Goal: Transaction & Acquisition: Purchase product/service

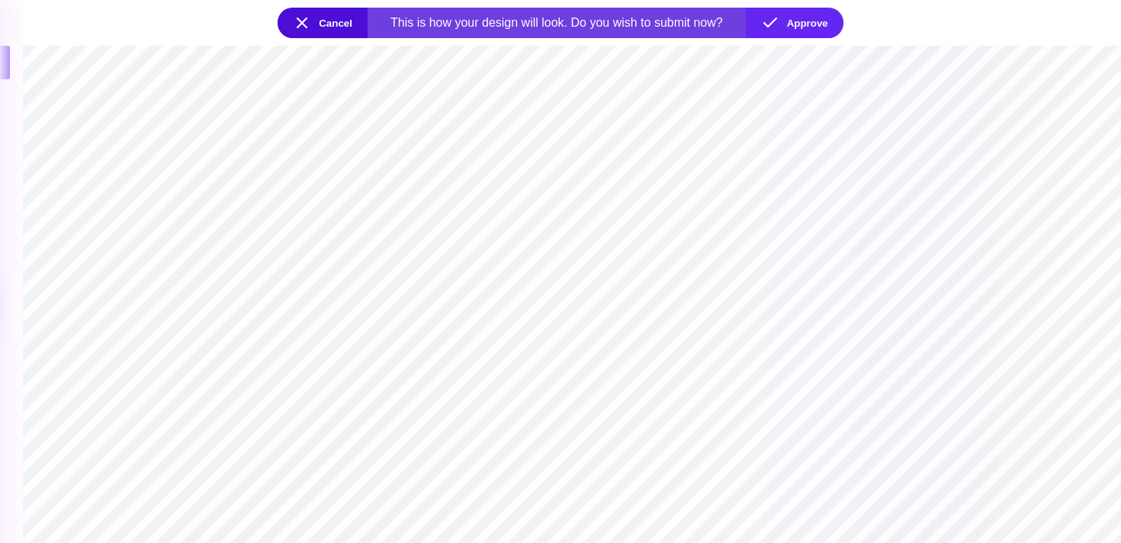
click at [307, 25] on button "Cancel" at bounding box center [323, 23] width 90 height 30
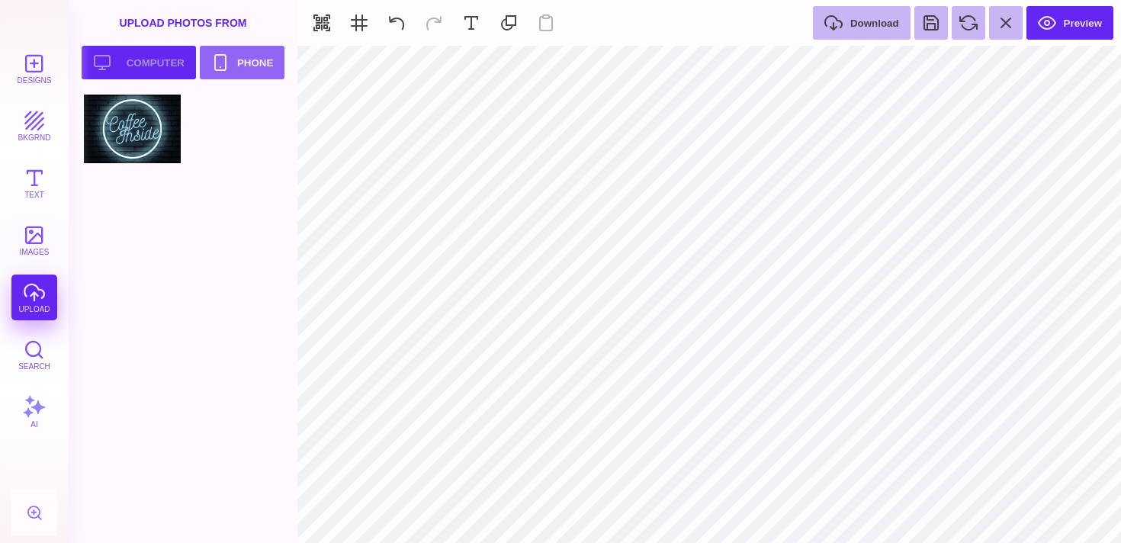
click at [135, 50] on button "Upload your artwork Computer" at bounding box center [139, 63] width 114 height 34
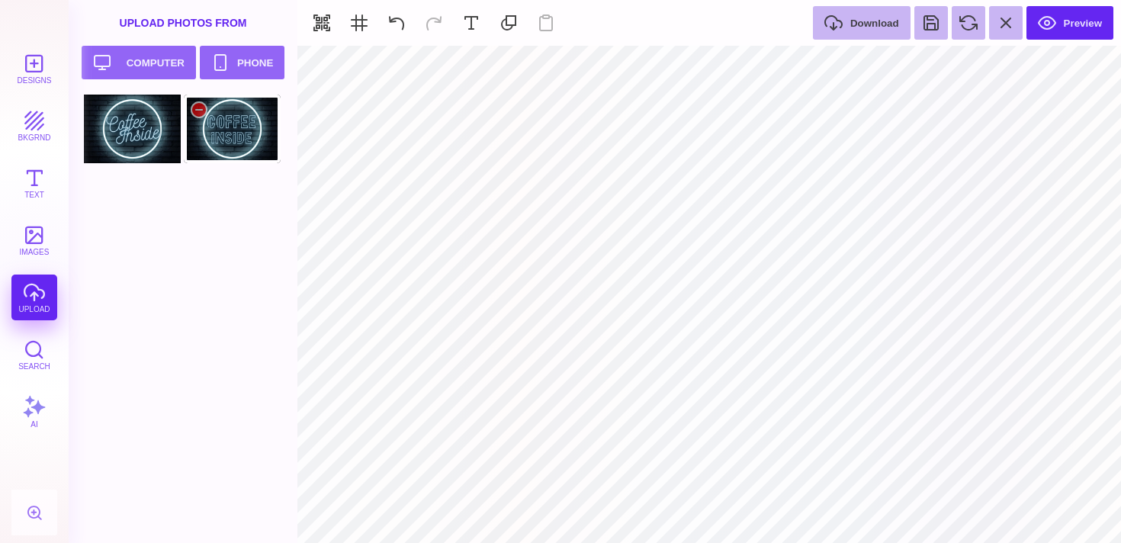
click at [247, 129] on div at bounding box center [232, 129] width 97 height 69
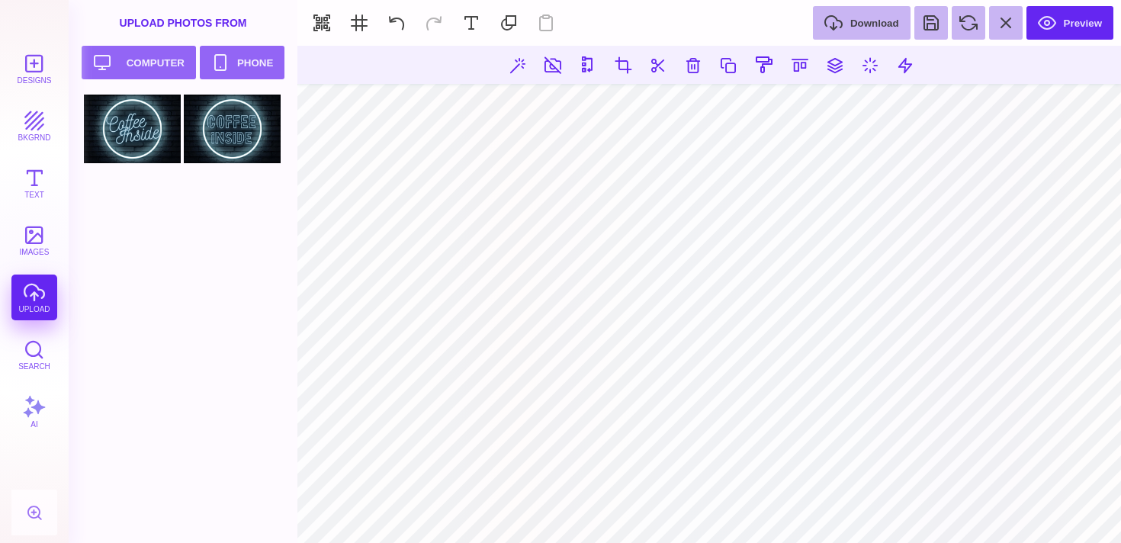
click at [526, 507] on section at bounding box center [708, 294] width 823 height 497
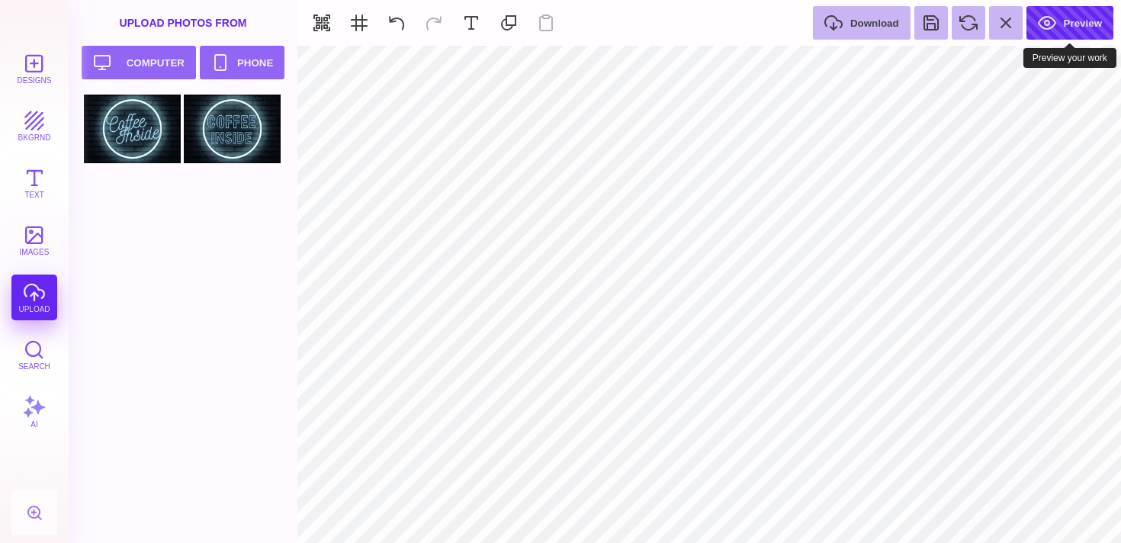
click at [1076, 24] on button "Preview" at bounding box center [1069, 23] width 87 height 34
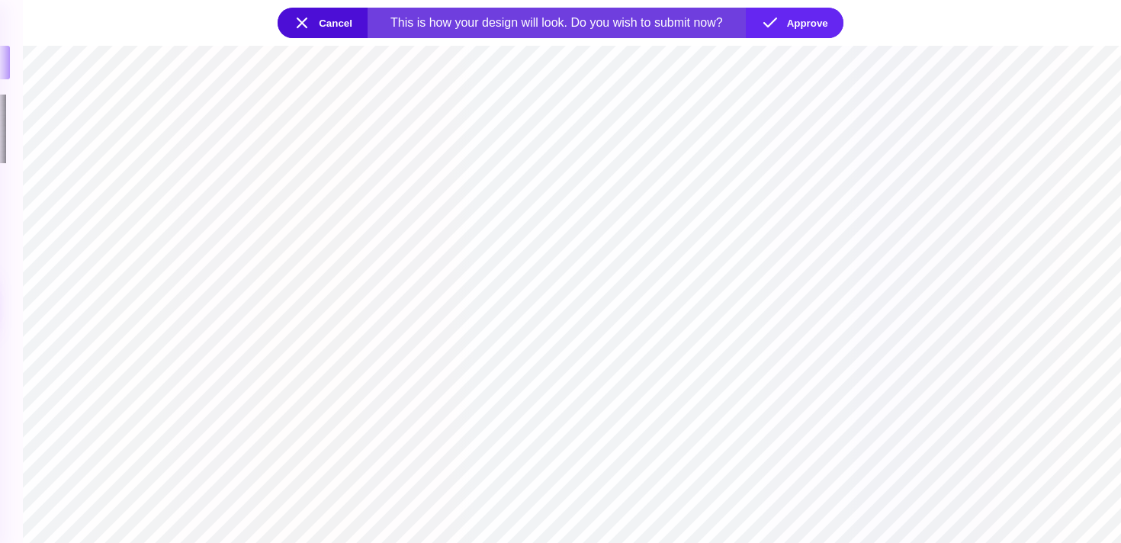
click at [327, 27] on button "Cancel" at bounding box center [323, 23] width 90 height 30
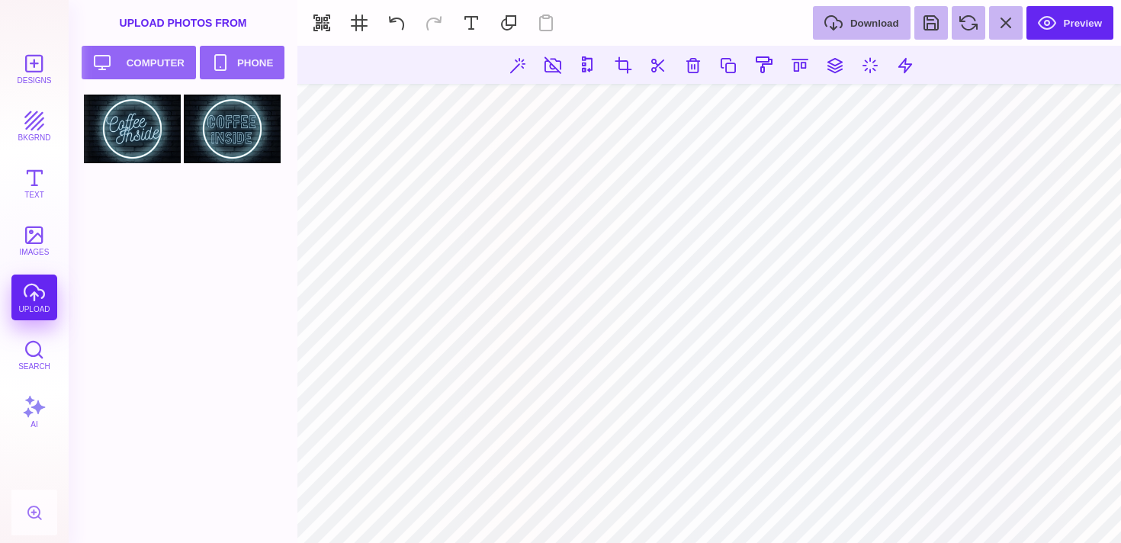
click at [932, 74] on section at bounding box center [708, 294] width 823 height 497
click at [495, 499] on section at bounding box center [708, 294] width 823 height 497
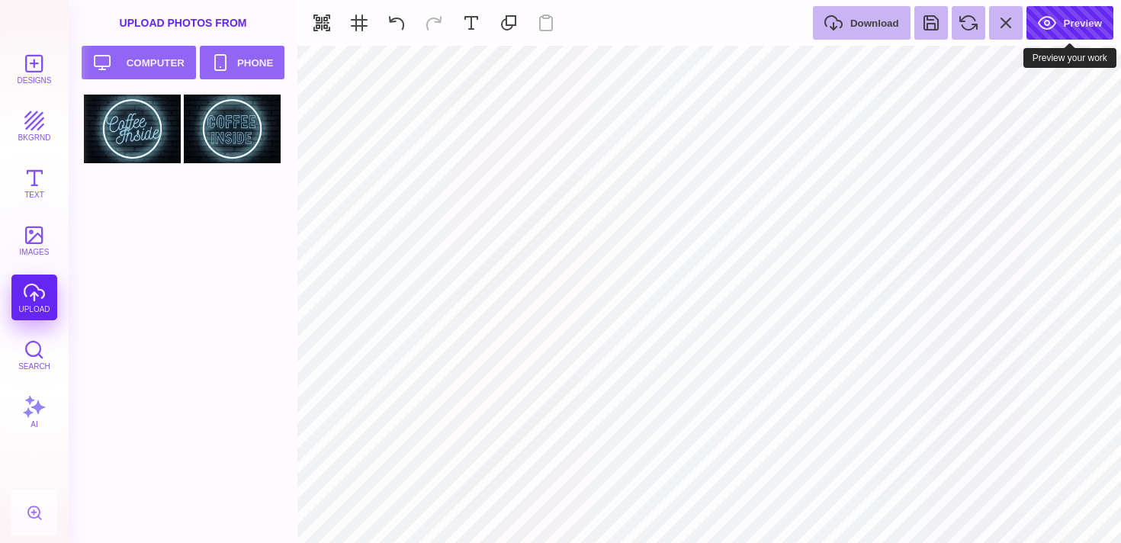
click at [1074, 19] on button "Preview" at bounding box center [1069, 23] width 87 height 34
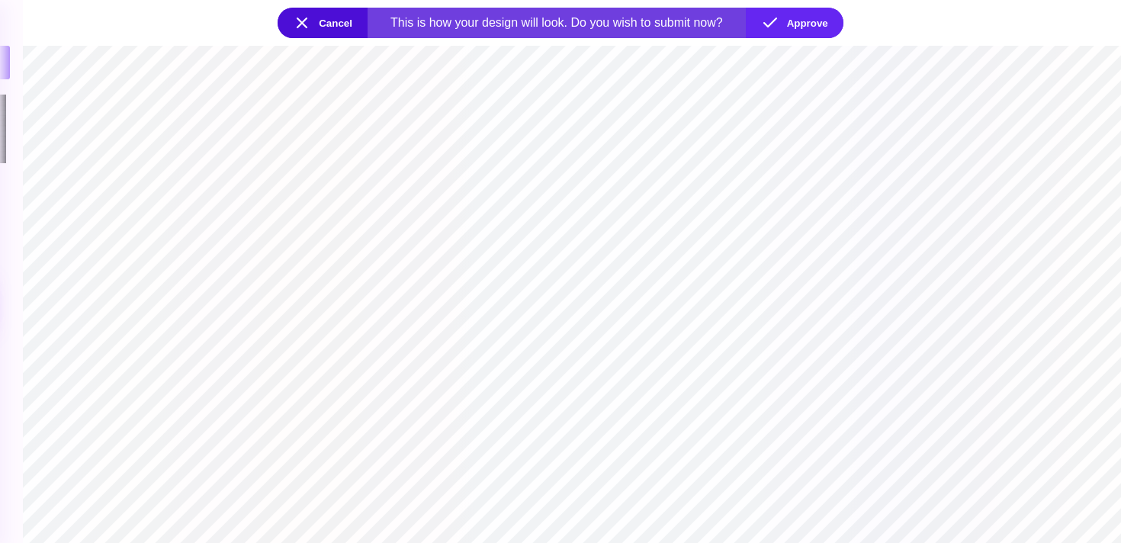
click at [323, 23] on button "Cancel" at bounding box center [323, 23] width 90 height 30
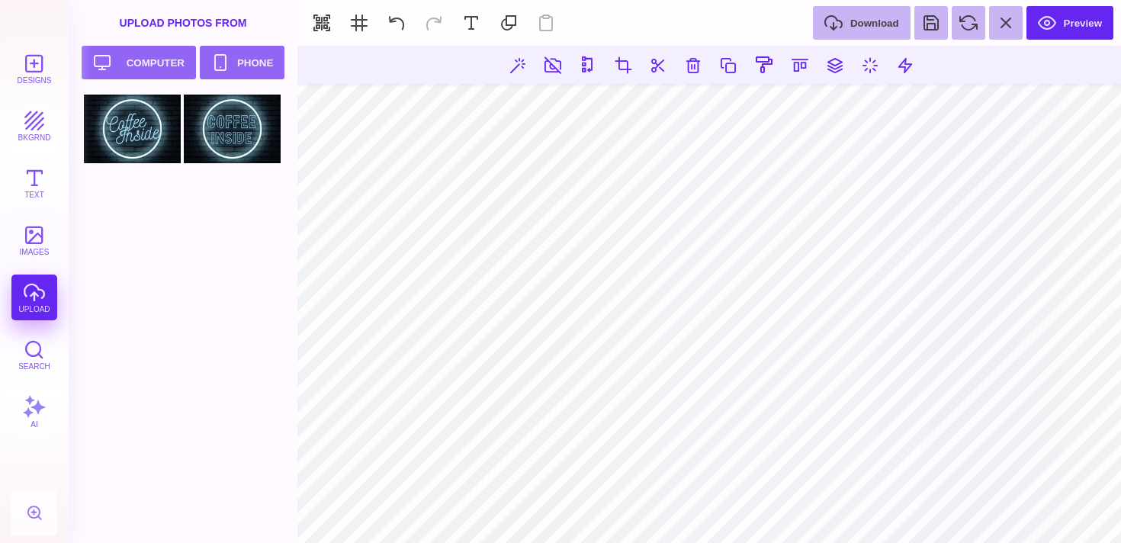
click at [40, 297] on div "Designs bkgrnd Text images upload Search AI" at bounding box center [34, 294] width 69 height 497
click at [150, 65] on button "Upload your artwork Computer" at bounding box center [139, 63] width 114 height 34
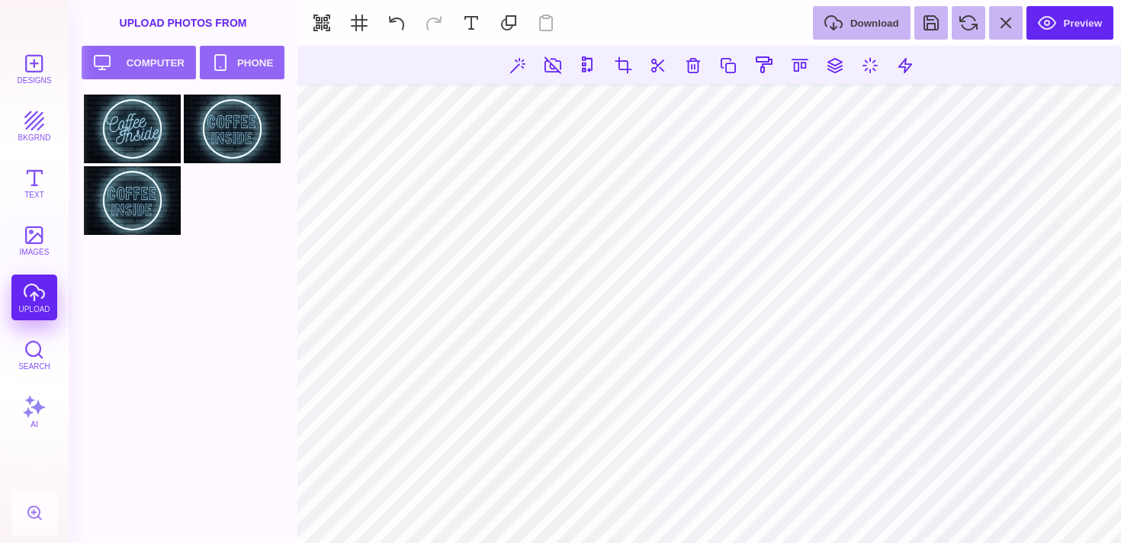
drag, startPoint x: 137, startPoint y: 208, endPoint x: 521, endPoint y: 502, distance: 483.4
click at [521, 502] on section at bounding box center [708, 294] width 823 height 497
click at [499, 502] on section at bounding box center [708, 294] width 823 height 497
click at [945, 74] on section at bounding box center [708, 294] width 823 height 497
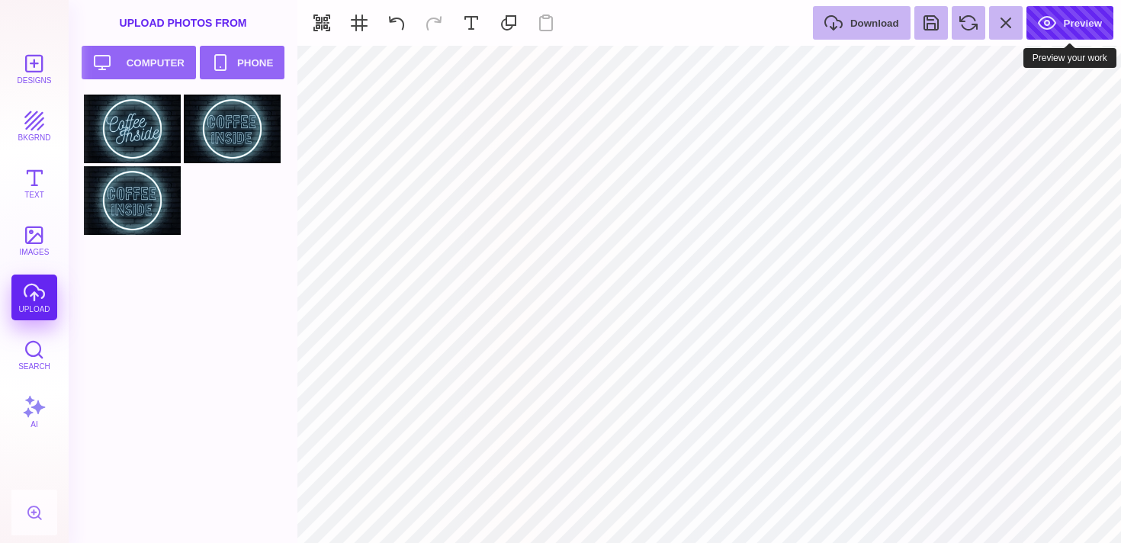
click at [1073, 23] on button "Preview" at bounding box center [1069, 23] width 87 height 34
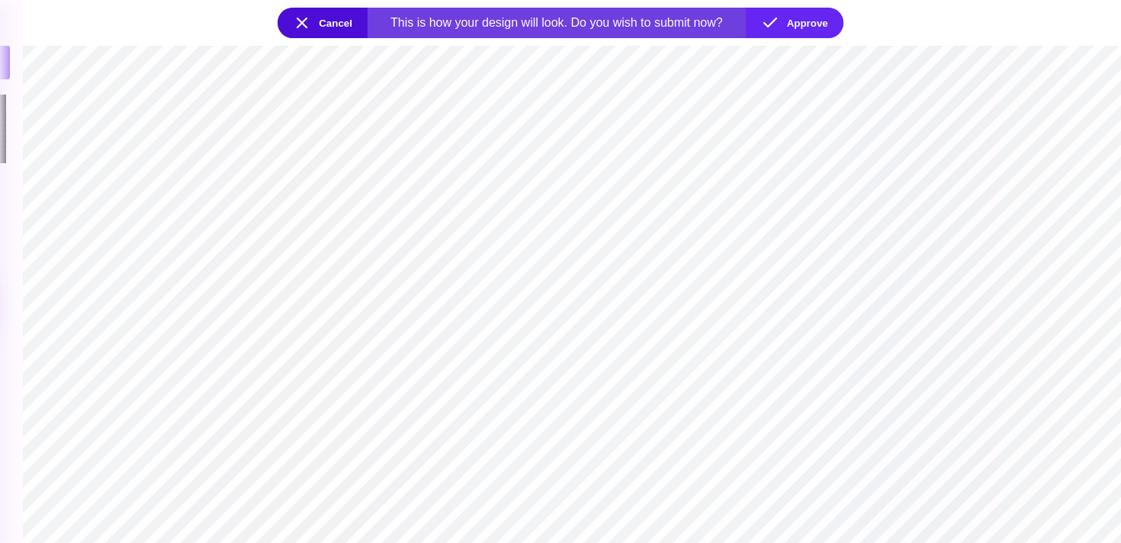
click at [315, 27] on button "Cancel" at bounding box center [323, 23] width 90 height 30
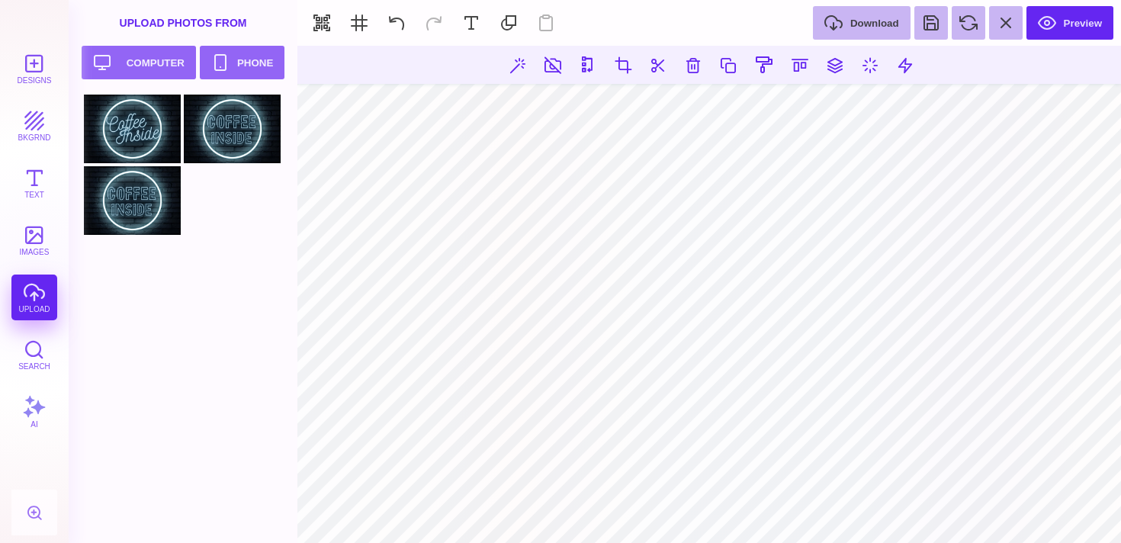
drag, startPoint x: 930, startPoint y: 512, endPoint x: 920, endPoint y: 505, distance: 12.1
click at [920, 505] on section at bounding box center [708, 512] width 823 height 27
click at [901, 477] on section at bounding box center [708, 294] width 823 height 497
click at [903, 494] on section at bounding box center [708, 294] width 823 height 497
click at [544, 461] on section at bounding box center [708, 294] width 823 height 497
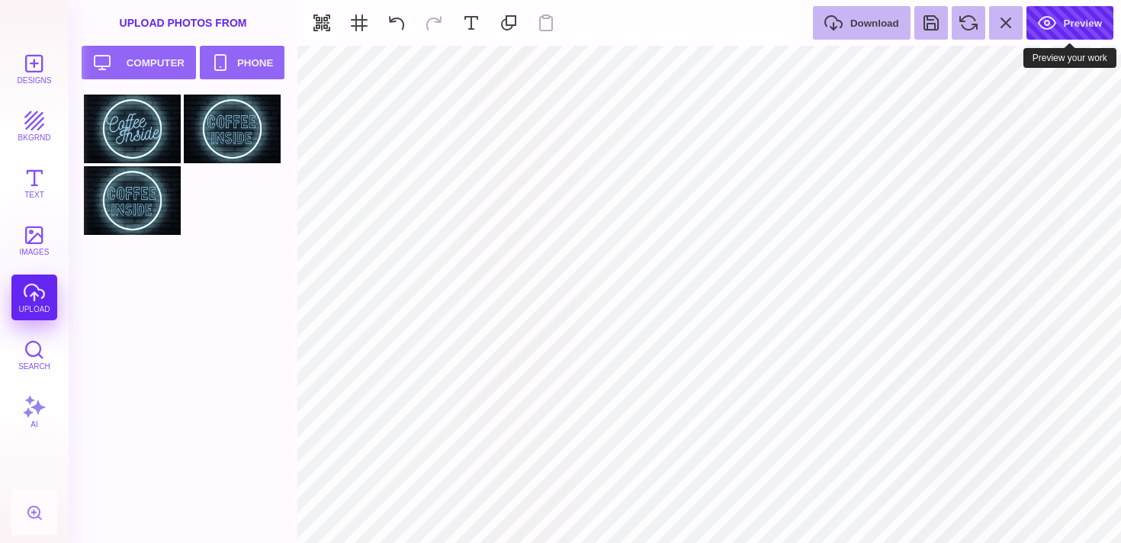
click at [1069, 27] on button "Preview" at bounding box center [1069, 23] width 87 height 34
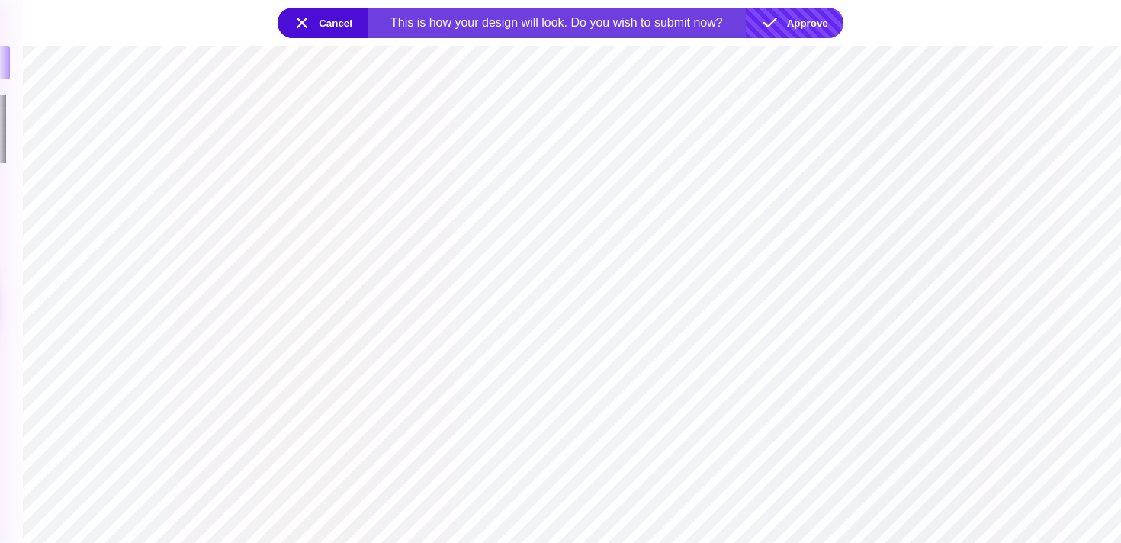
click at [815, 30] on button "Approve" at bounding box center [795, 23] width 98 height 30
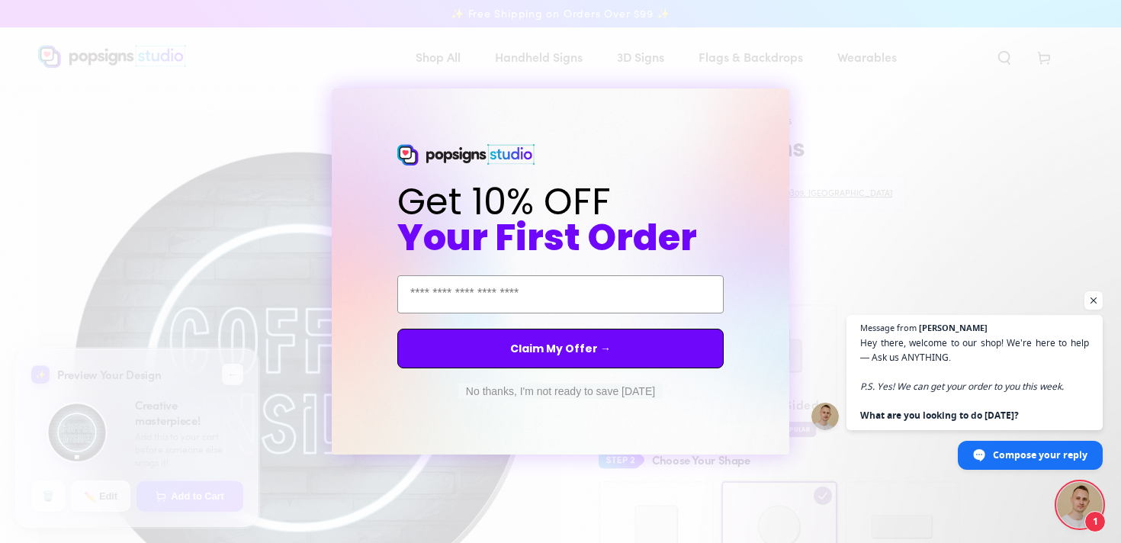
click at [587, 392] on button "No thanks, I'm not ready to save [DATE]" at bounding box center [560, 390] width 204 height 15
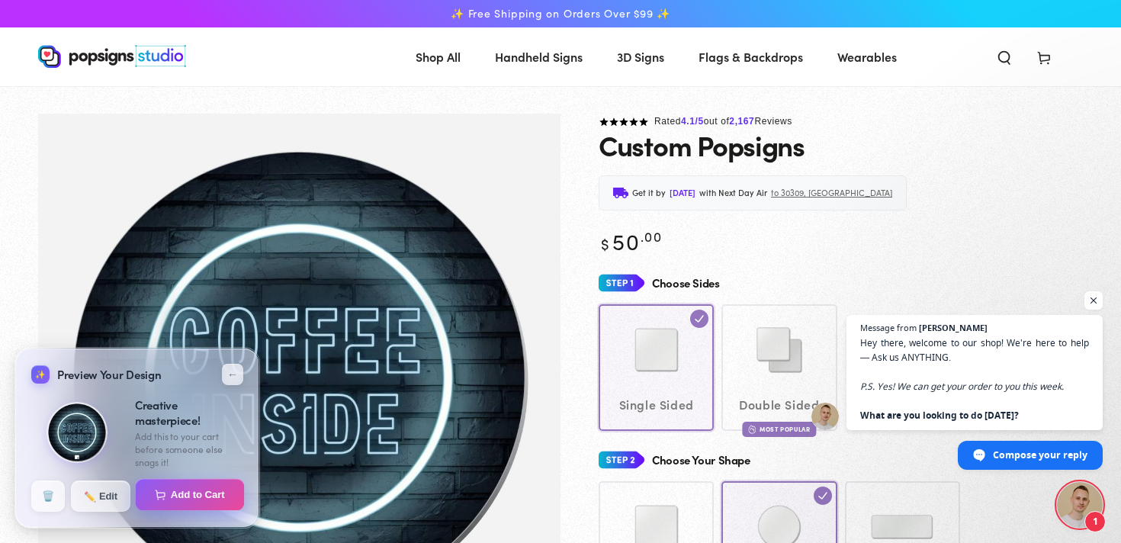
click at [210, 507] on button "Add to Cart" at bounding box center [190, 495] width 109 height 32
select select "**********"
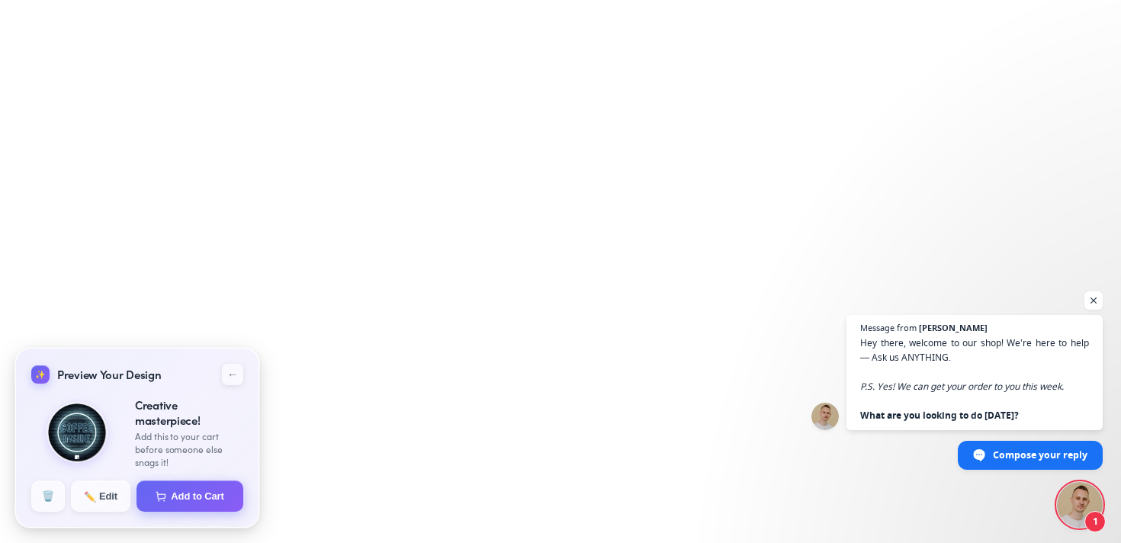
select select "**********"
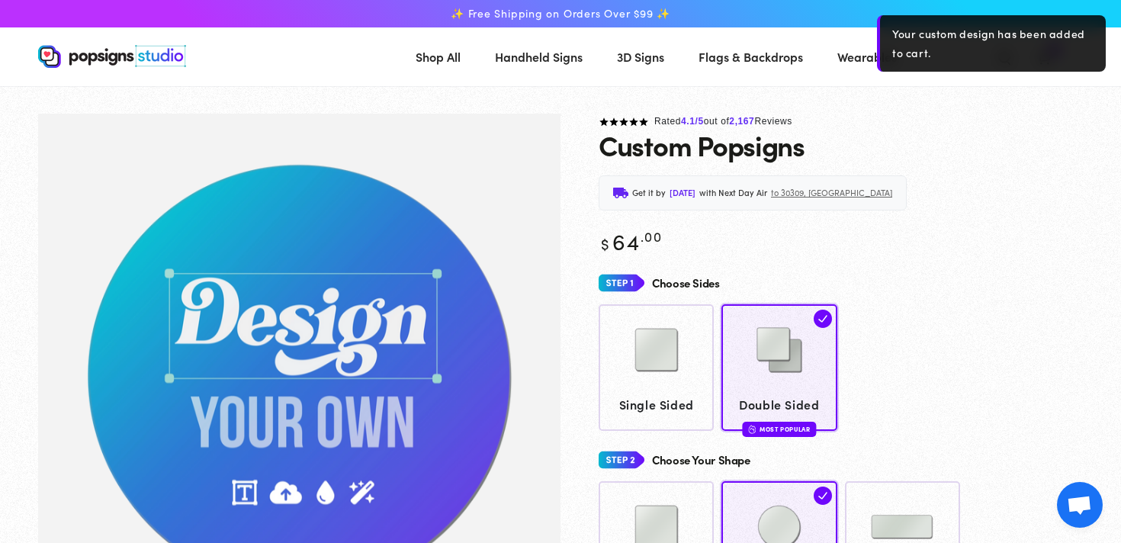
click at [1048, 55] on div "Your custom design has been added to cart." at bounding box center [991, 43] width 229 height 56
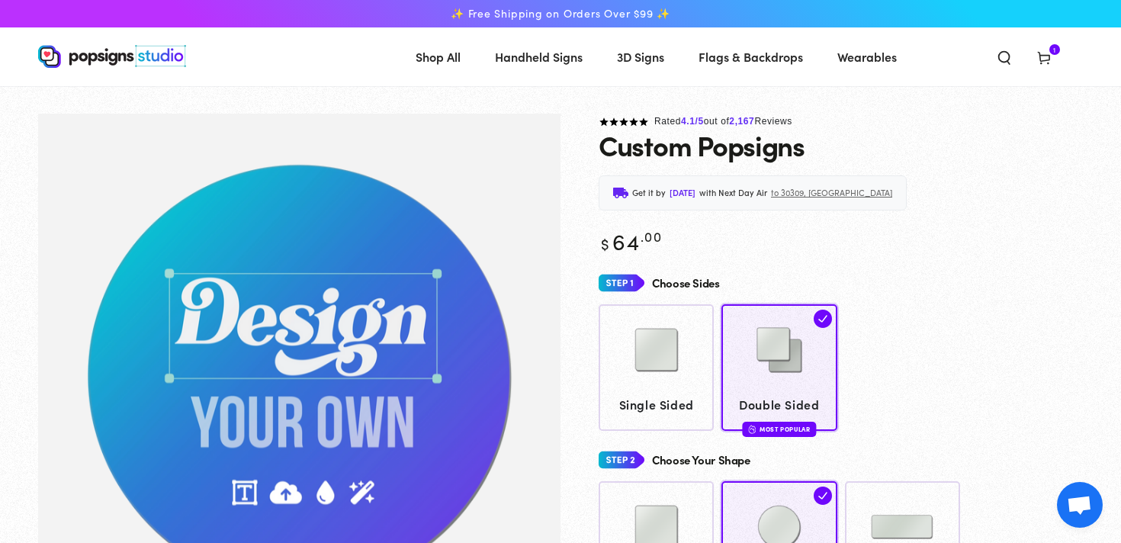
click at [1041, 54] on icon at bounding box center [1043, 57] width 15 height 15
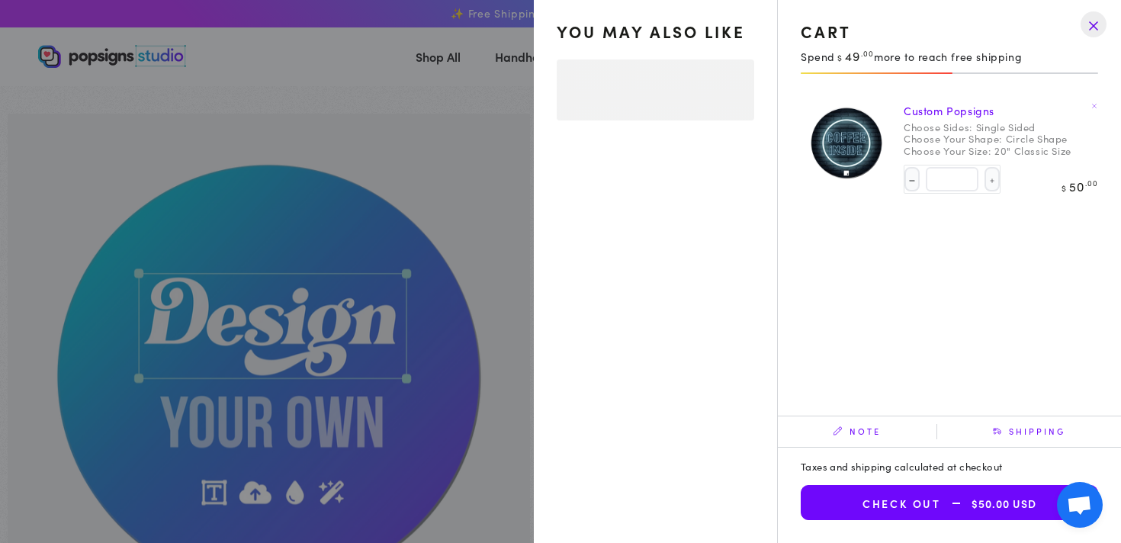
select select "**********"
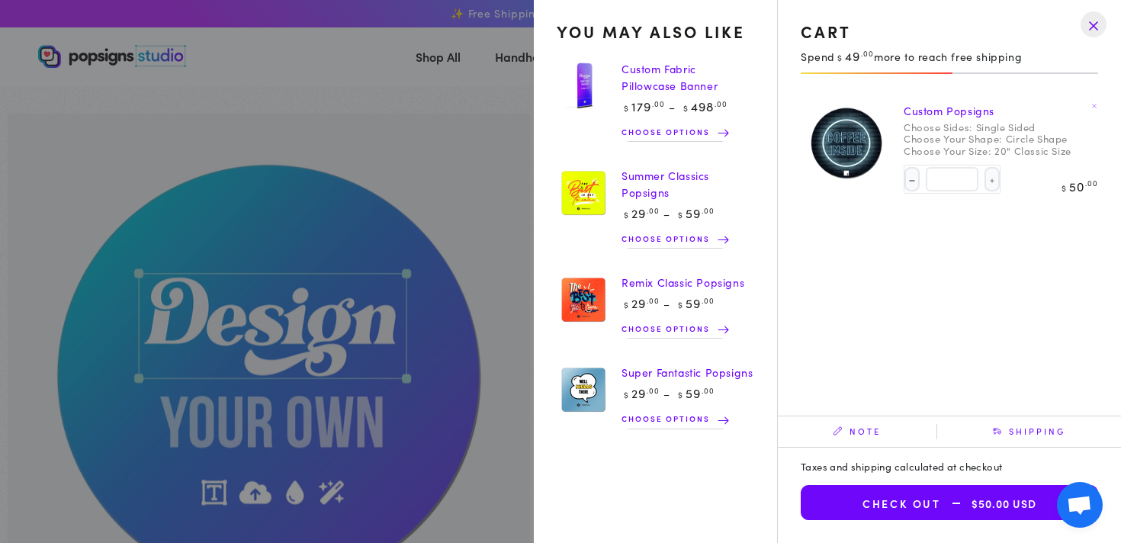
click at [910, 509] on button "Check out $50.00 USD" at bounding box center [948, 502] width 297 height 35
